Goal: Information Seeking & Learning: Learn about a topic

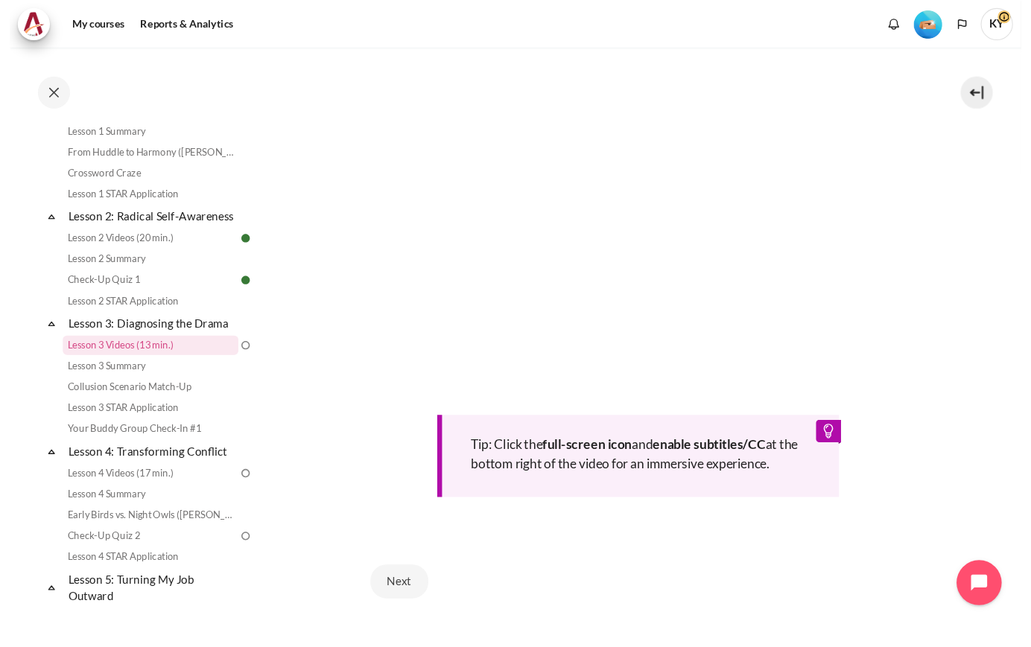
scroll to position [372, 0]
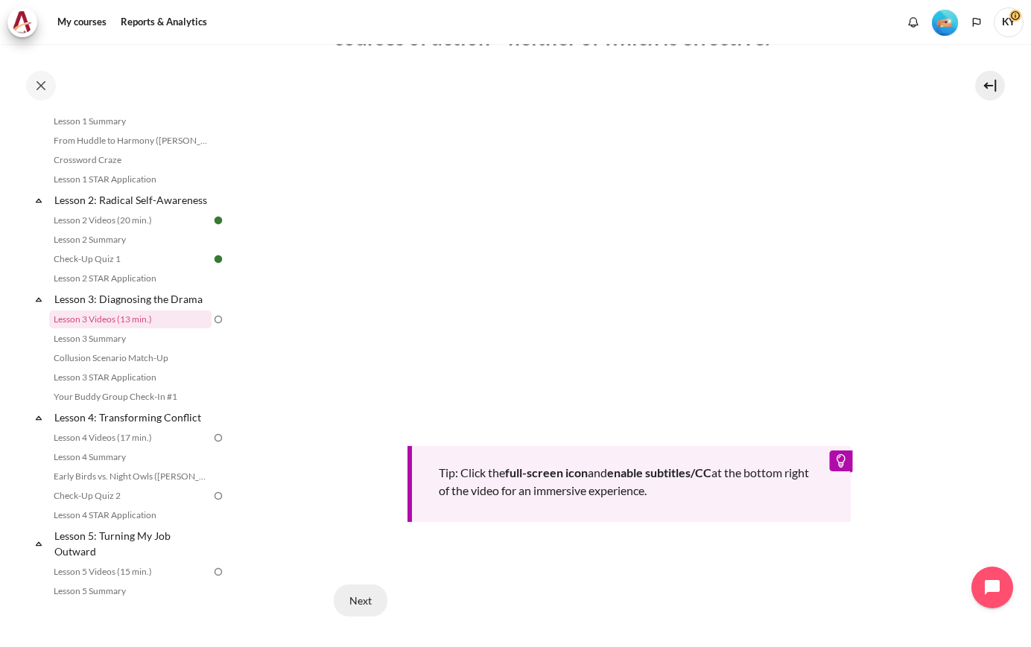
drag, startPoint x: 352, startPoint y: 591, endPoint x: 372, endPoint y: 585, distance: 21.5
click at [352, 591] on button "Next" at bounding box center [361, 600] width 54 height 31
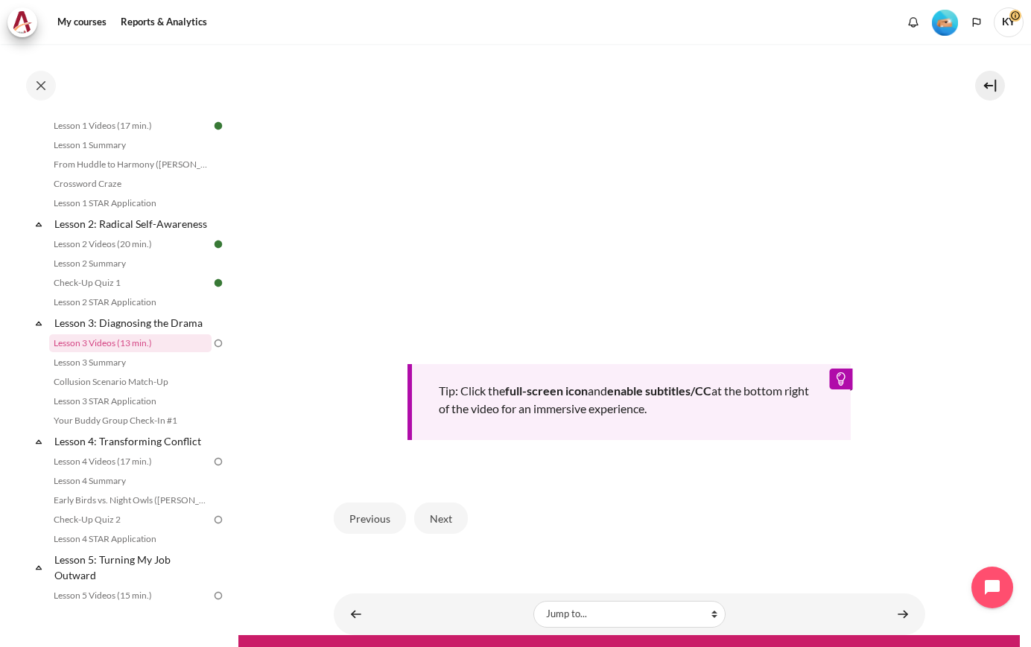
scroll to position [463, 0]
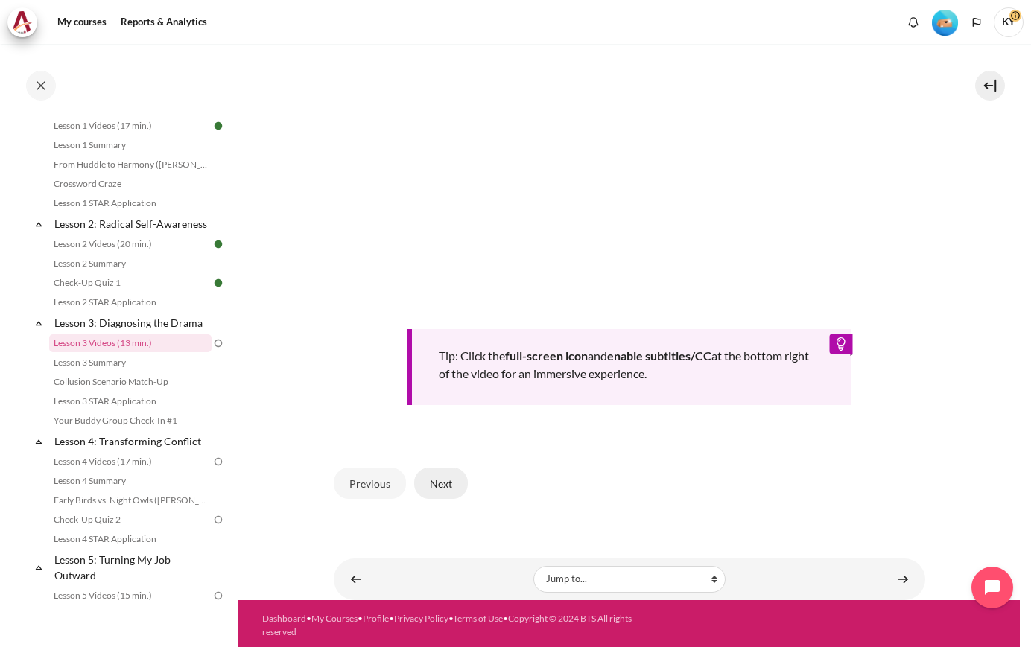
click at [448, 477] on button "Next" at bounding box center [441, 483] width 54 height 31
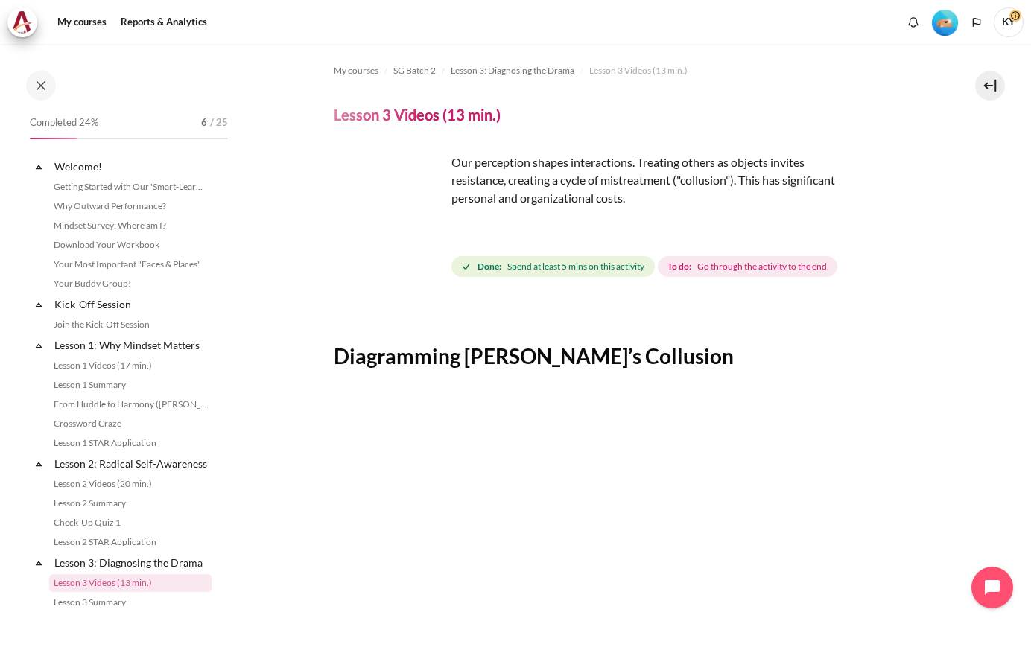
scroll to position [240, 0]
